Goal: Information Seeking & Learning: Learn about a topic

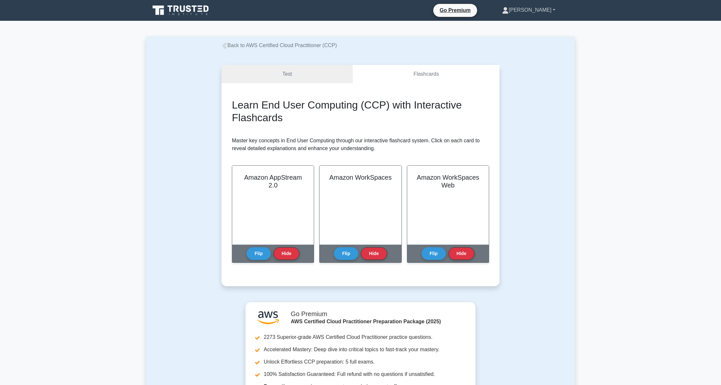
click at [553, 11] on link "[PERSON_NAME]" at bounding box center [529, 10] width 84 height 13
click at [608, 75] on main "Back to AWS Certified Cloud Practitioner (CCP) Test Flashcards Learn End User C…" at bounding box center [360, 280] width 721 height 518
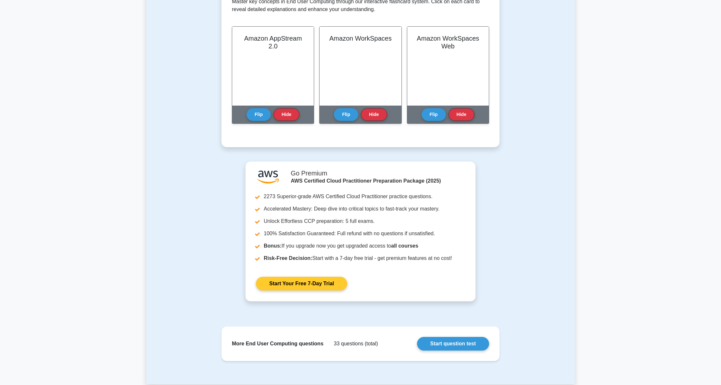
scroll to position [173, 0]
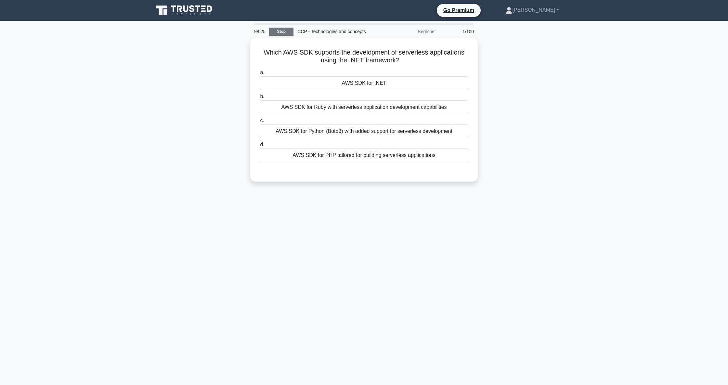
click at [286, 30] on link "Stop" at bounding box center [281, 32] width 24 height 8
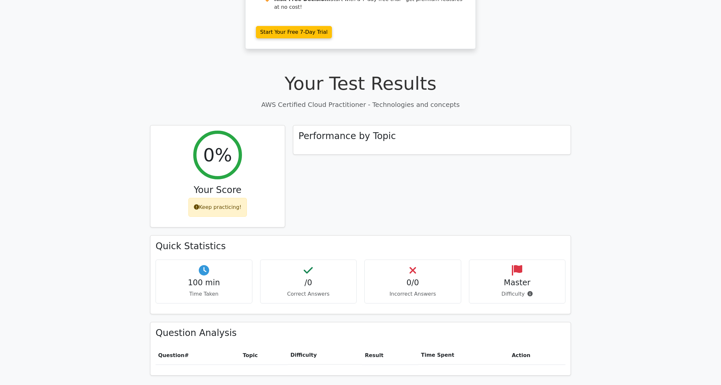
scroll to position [139, 0]
